Goal: Navigation & Orientation: Find specific page/section

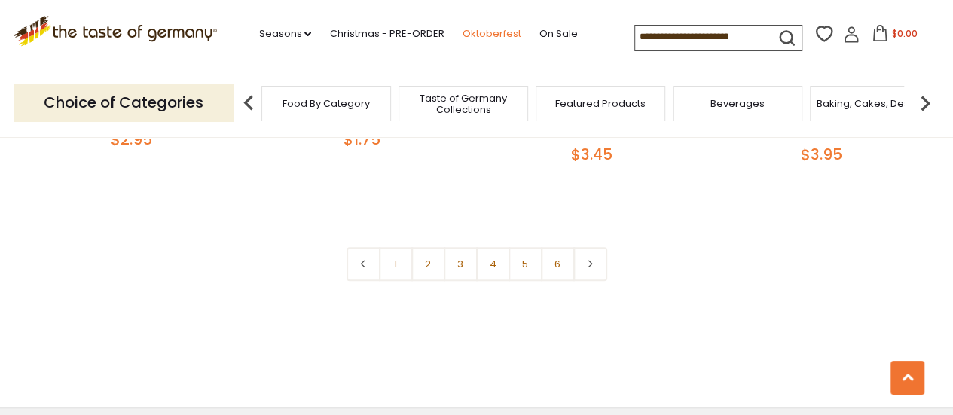
scroll to position [3390, 0]
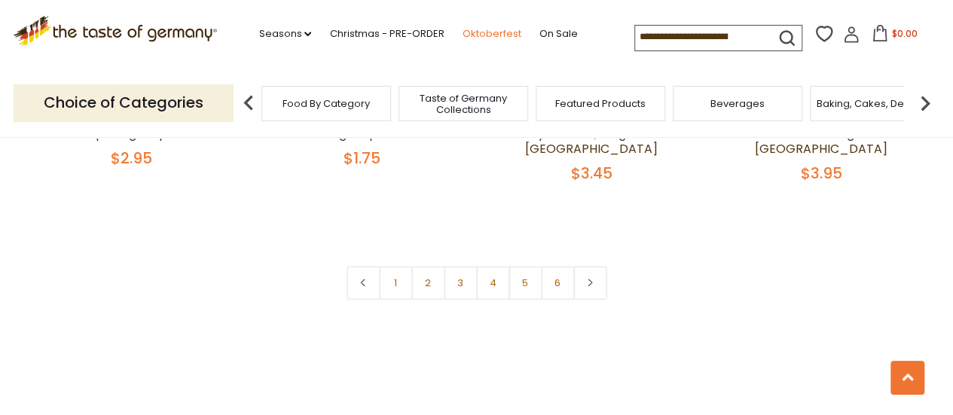
click at [494, 38] on link "Oktoberfest" at bounding box center [491, 34] width 59 height 17
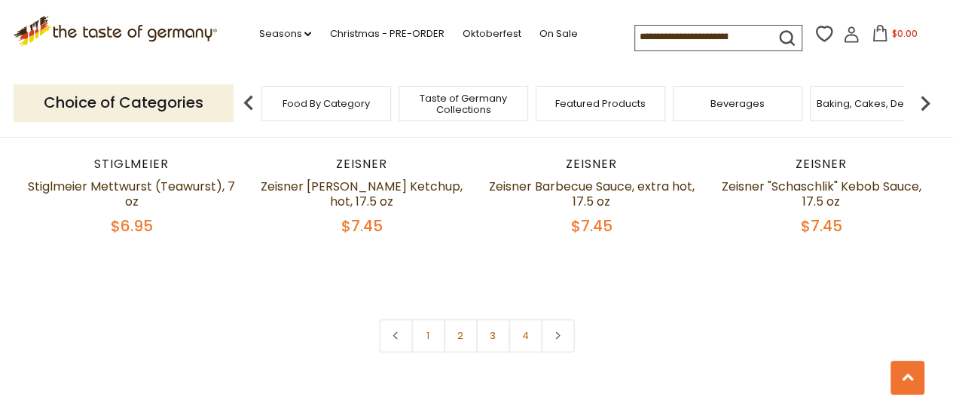
scroll to position [3540, 0]
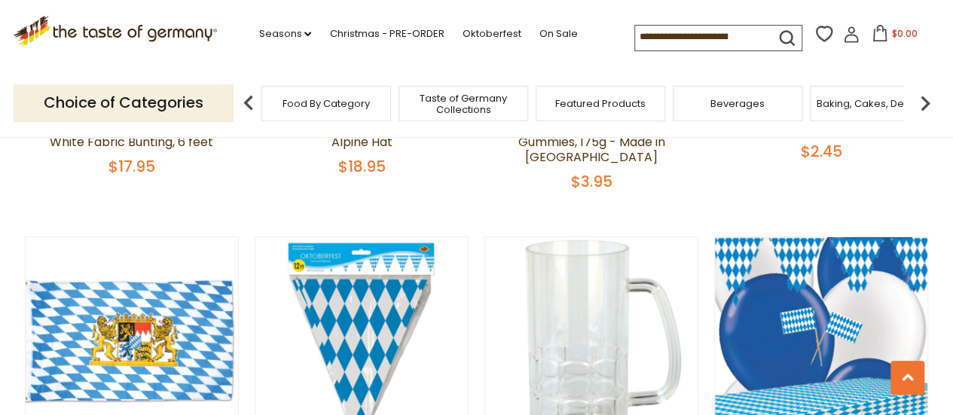
scroll to position [2335, 0]
